Goal: Task Accomplishment & Management: Complete application form

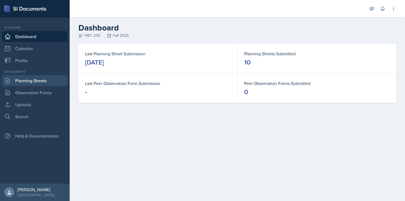
drag, startPoint x: 37, startPoint y: 79, endPoint x: 72, endPoint y: 85, distance: 35.4
click at [37, 79] on link "Planning Sheets" at bounding box center [34, 80] width 65 height 11
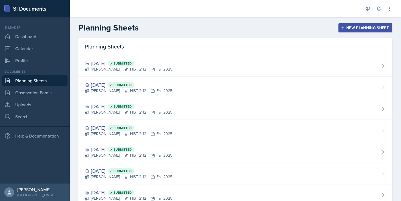
click at [365, 28] on div "New Planning Sheet" at bounding box center [365, 28] width 47 height 4
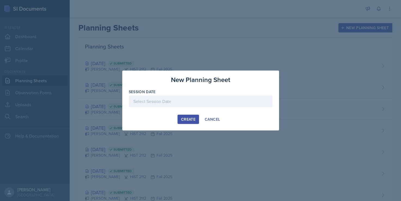
click at [182, 98] on div at bounding box center [201, 101] width 144 height 11
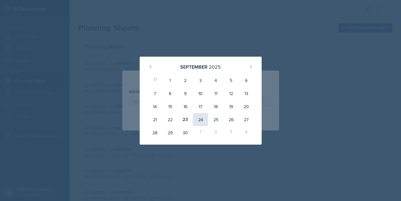
click at [201, 117] on div "24" at bounding box center [200, 119] width 15 height 13
type input "[DATE]"
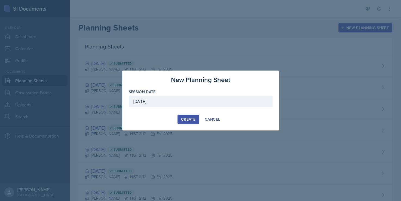
click at [190, 120] on div "Create" at bounding box center [188, 119] width 14 height 4
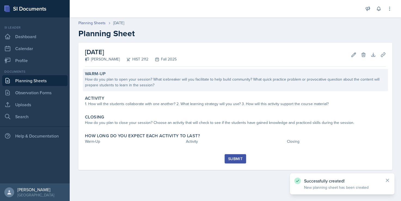
click at [153, 76] on div "Warm-Up" at bounding box center [235, 73] width 301 height 5
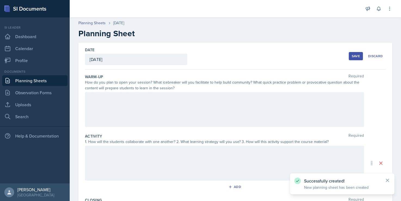
click at [125, 106] on div at bounding box center [224, 109] width 279 height 35
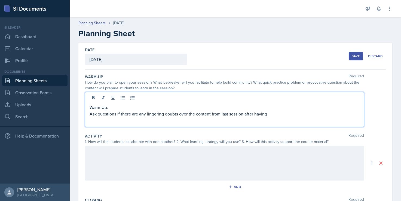
click at [271, 111] on p "Ask questions if there are any lingering doubts over the content from last sess…" at bounding box center [225, 114] width 270 height 7
click at [300, 116] on p "Ask questions if there are any lingering doubts over the content from last sess…" at bounding box center [225, 114] width 270 height 7
click at [148, 120] on p "Ask questions if there are any lingering doubts over the content from last sess…" at bounding box center [225, 117] width 270 height 13
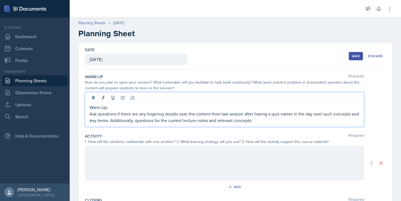
click at [115, 158] on div at bounding box center [224, 163] width 279 height 35
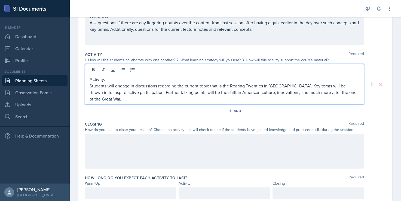
click at [165, 141] on p at bounding box center [225, 139] width 270 height 7
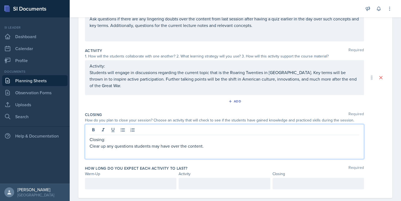
click at [214, 145] on p "Clear up any questions students may have over the content." at bounding box center [225, 146] width 270 height 7
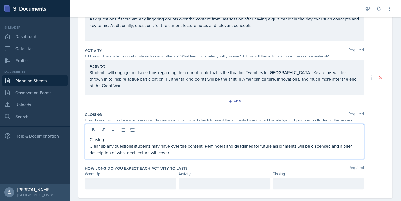
click at [152, 184] on div at bounding box center [131, 183] width 92 height 11
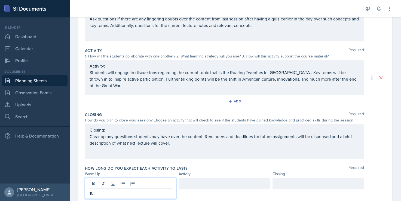
click at [192, 180] on div at bounding box center [225, 183] width 92 height 11
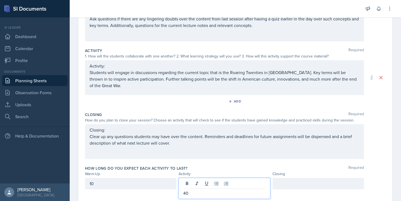
click at [277, 189] on div at bounding box center [319, 188] width 92 height 21
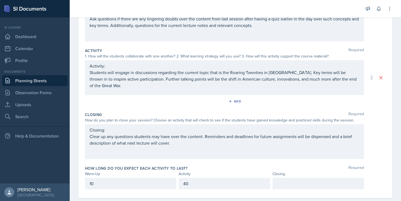
click at [277, 184] on div at bounding box center [319, 183] width 92 height 11
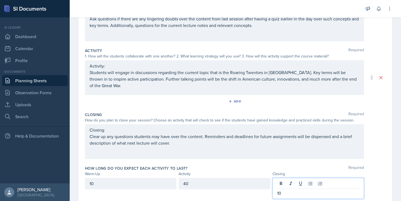
click at [303, 164] on div "How long do you expect each activity to last? Required Warm-Up Activity Closing…" at bounding box center [235, 183] width 301 height 40
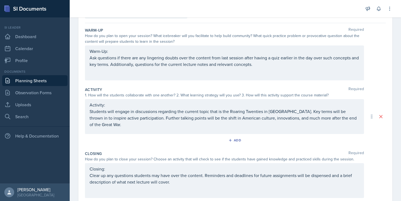
scroll to position [0, 0]
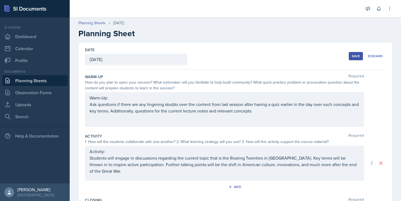
click at [353, 54] on div "Save" at bounding box center [356, 56] width 8 height 4
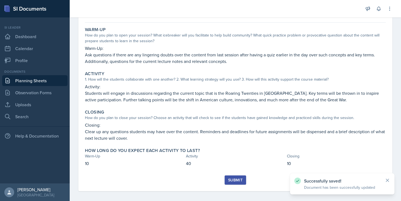
scroll to position [47, 0]
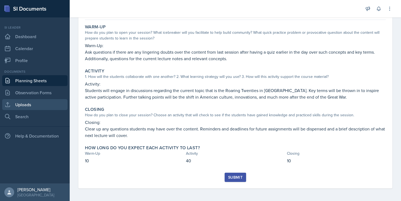
click at [33, 106] on link "Uploads" at bounding box center [34, 104] width 65 height 11
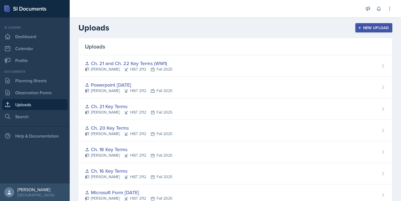
click at [362, 27] on div "New Upload" at bounding box center [374, 28] width 30 height 4
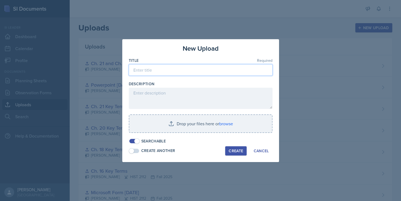
click at [208, 70] on input at bounding box center [201, 69] width 144 height 11
type input "Roaring Twenties Lecture Notes"
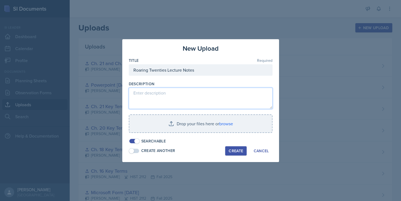
click at [198, 99] on textarea at bounding box center [201, 98] width 144 height 21
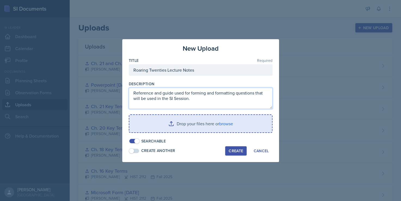
type textarea "Reference and guide used for forming and formatting questions that will be used…"
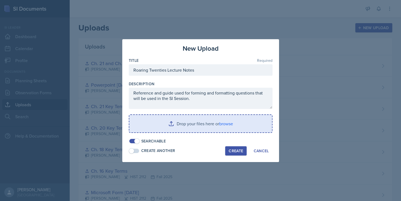
click at [192, 126] on input "file" at bounding box center [200, 123] width 143 height 17
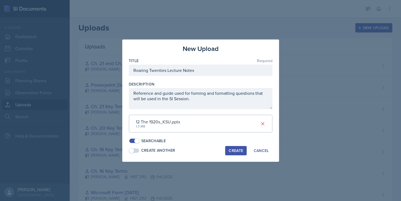
click at [237, 150] on div "Create" at bounding box center [236, 150] width 14 height 4
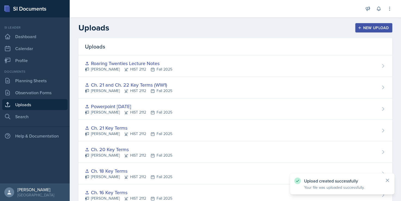
click at [361, 28] on div "New Upload" at bounding box center [374, 28] width 30 height 4
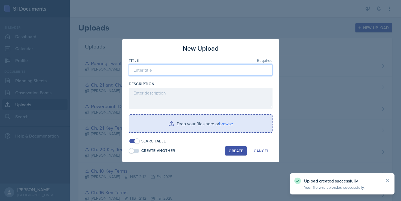
click at [193, 67] on input at bounding box center [201, 69] width 144 height 11
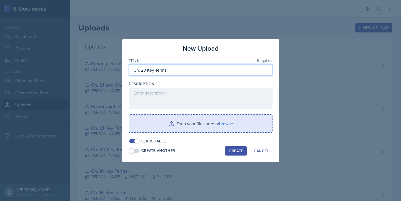
type input "Ch. 23 Key Terms"
click at [211, 123] on input "file" at bounding box center [200, 123] width 143 height 17
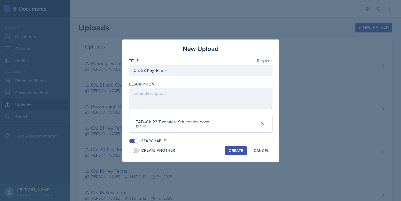
click at [234, 149] on div "Create" at bounding box center [236, 150] width 14 height 4
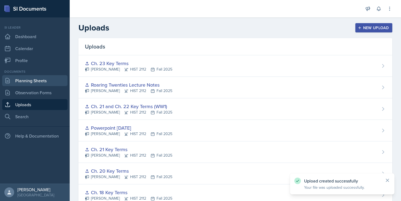
click at [44, 79] on link "Planning Sheets" at bounding box center [34, 80] width 65 height 11
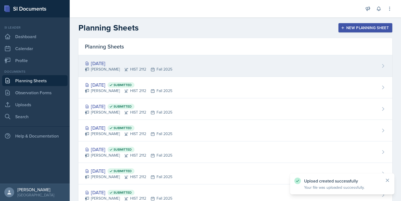
click at [114, 61] on div "[DATE]" at bounding box center [128, 63] width 87 height 7
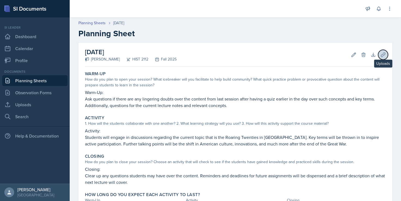
click at [384, 55] on button "Uploads" at bounding box center [383, 55] width 10 height 10
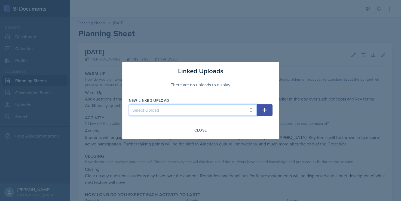
click at [209, 110] on select "Select Upload Taboo rules Introduction PowerPoint Introduction PowerPoint Intro…" at bounding box center [193, 109] width 128 height 11
select select "a0732063-8396-4757-a4ff-948240c1793d"
click at [129, 104] on select "Select Upload Taboo rules Introduction PowerPoint Introduction PowerPoint Intro…" at bounding box center [193, 109] width 128 height 11
click at [265, 108] on icon "button" at bounding box center [265, 110] width 7 height 7
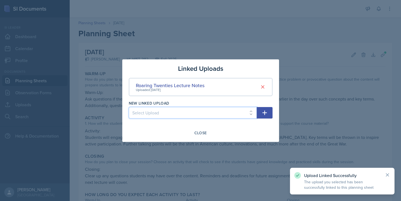
click at [221, 115] on select "Select Upload Taboo rules Introduction PowerPoint Introduction PowerPoint Intro…" at bounding box center [193, 112] width 128 height 11
select select "d3632f40-6b5f-4422-9408-5c8f0269a1d2"
click at [129, 107] on select "Select Upload Taboo rules Introduction PowerPoint Introduction PowerPoint Intro…" at bounding box center [193, 112] width 128 height 11
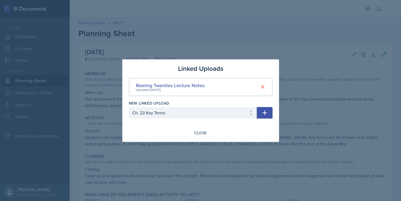
click at [268, 112] on button "button" at bounding box center [265, 112] width 16 height 11
select select
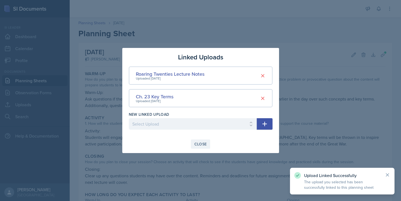
click at [199, 144] on div "Close" at bounding box center [201, 144] width 13 height 4
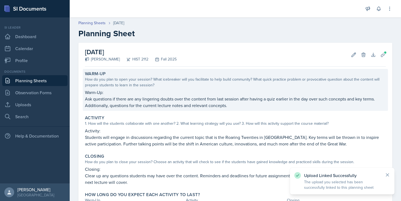
scroll to position [47, 0]
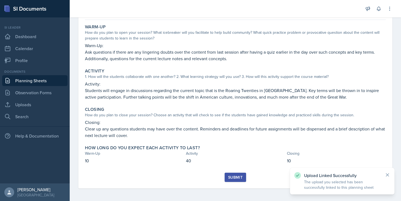
click at [235, 177] on div "Submit" at bounding box center [235, 177] width 14 height 4
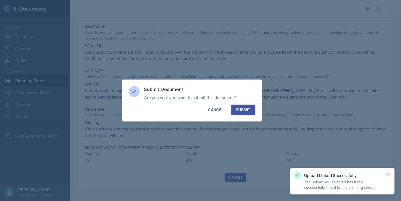
click at [238, 111] on div "Submit" at bounding box center [243, 109] width 14 height 5
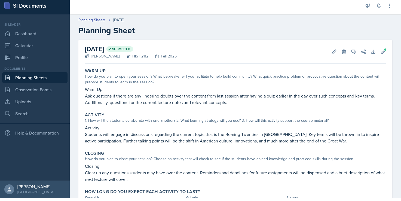
scroll to position [0, 0]
